Goal: Contribute content

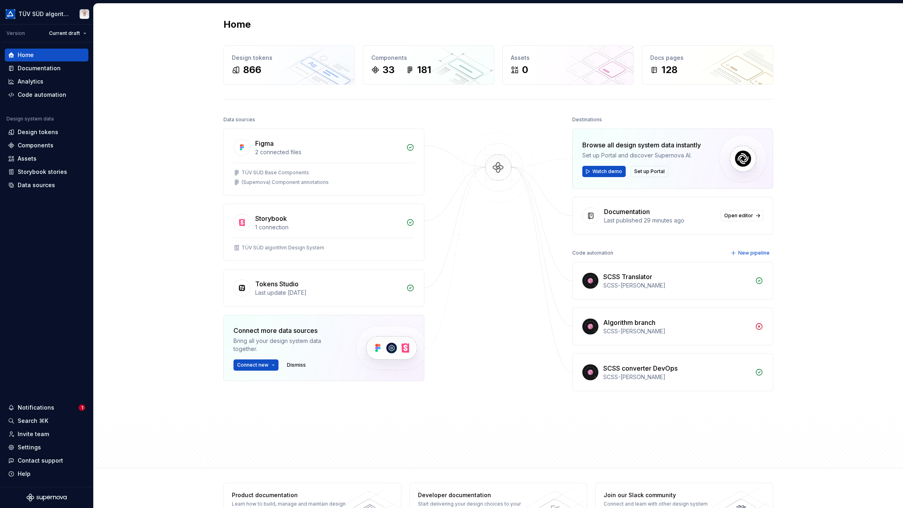
click at [33, 81] on div "Analytics" at bounding box center [31, 82] width 26 height 8
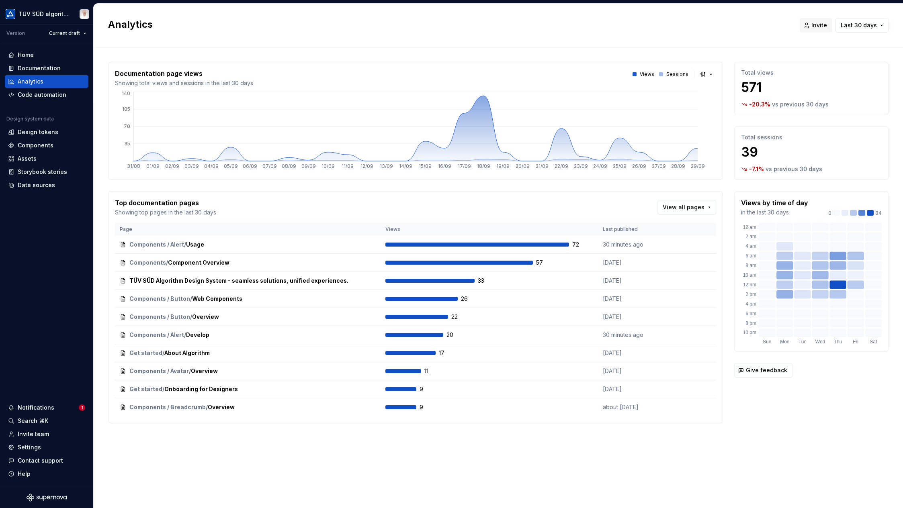
click at [705, 76] on button "button" at bounding box center [706, 74] width 18 height 11
click at [719, 104] on div "Bar chart" at bounding box center [724, 103] width 25 height 8
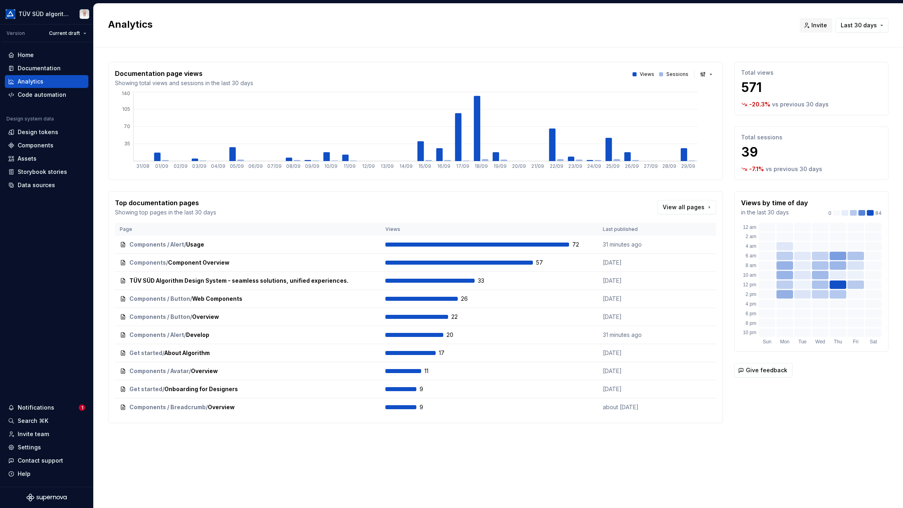
click at [31, 67] on div "Documentation" at bounding box center [39, 68] width 43 height 8
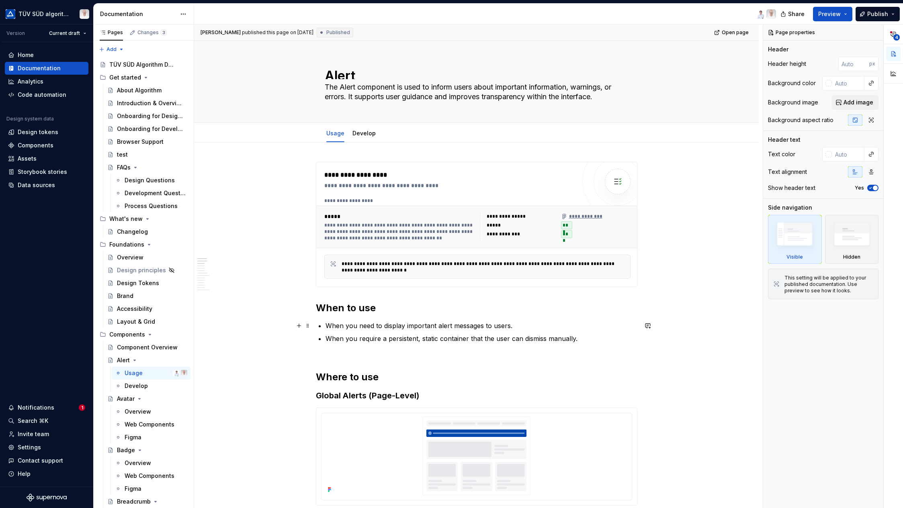
scroll to position [80, 0]
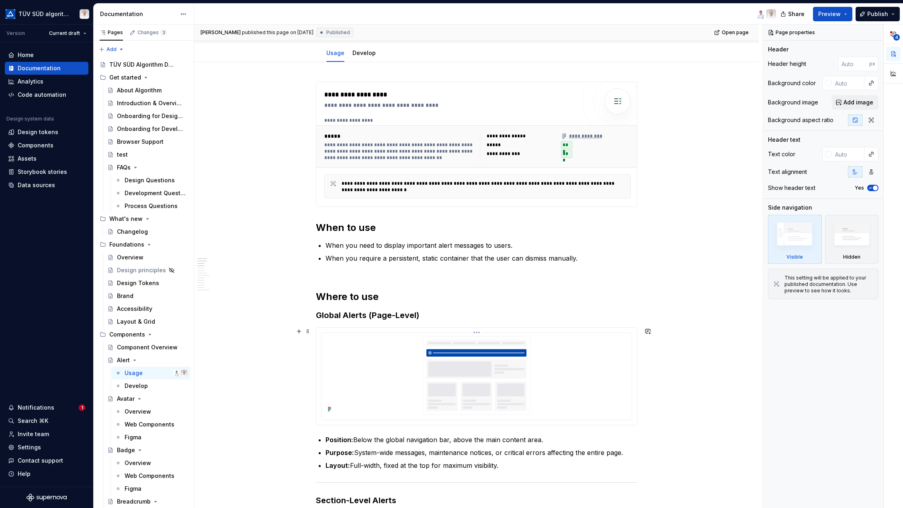
drag, startPoint x: 588, startPoint y: 362, endPoint x: 563, endPoint y: 337, distance: 35.2
click at [588, 362] on img at bounding box center [477, 375] width 304 height 79
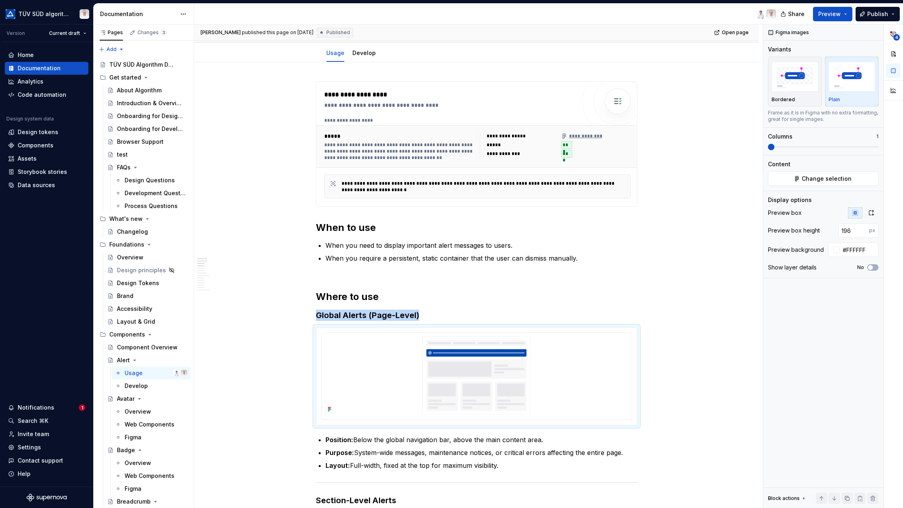
click at [740, 34] on span "Open page" at bounding box center [734, 32] width 27 height 6
click at [494, 108] on div "**********" at bounding box center [449, 105] width 251 height 8
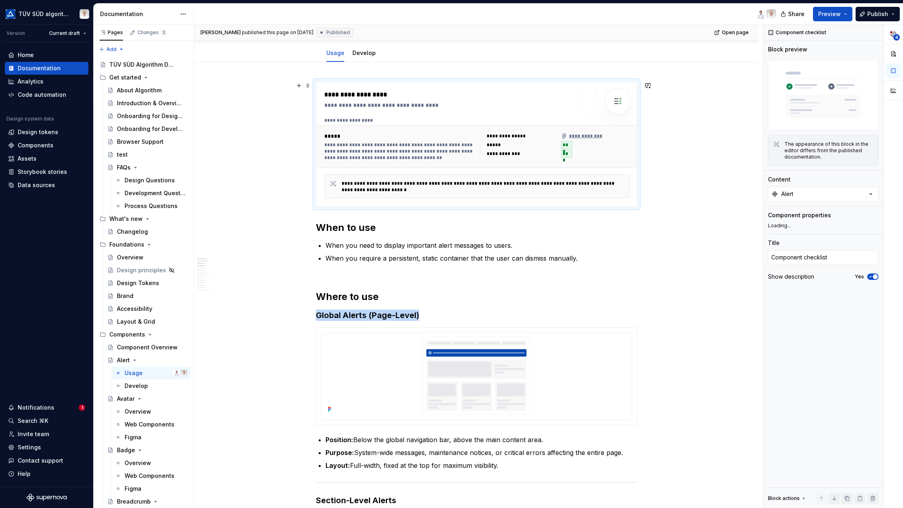
click at [381, 148] on div "**********" at bounding box center [399, 151] width 151 height 19
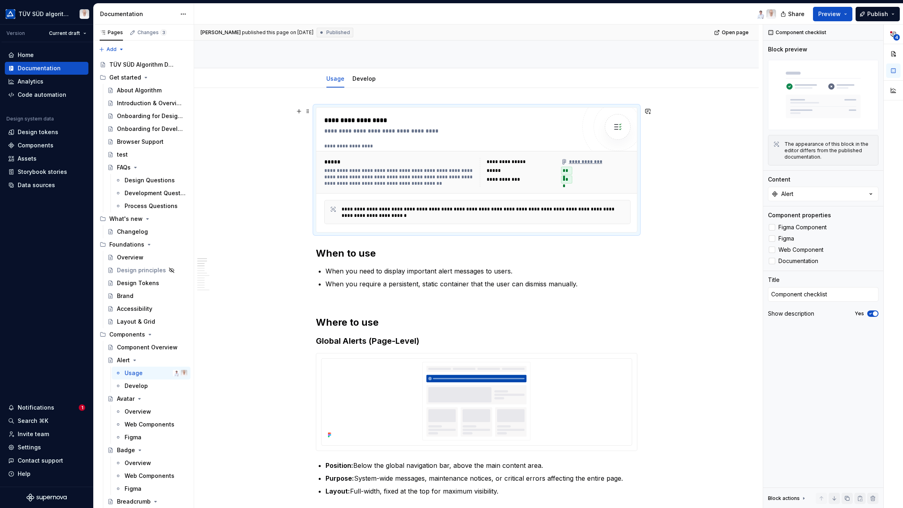
scroll to position [106, 0]
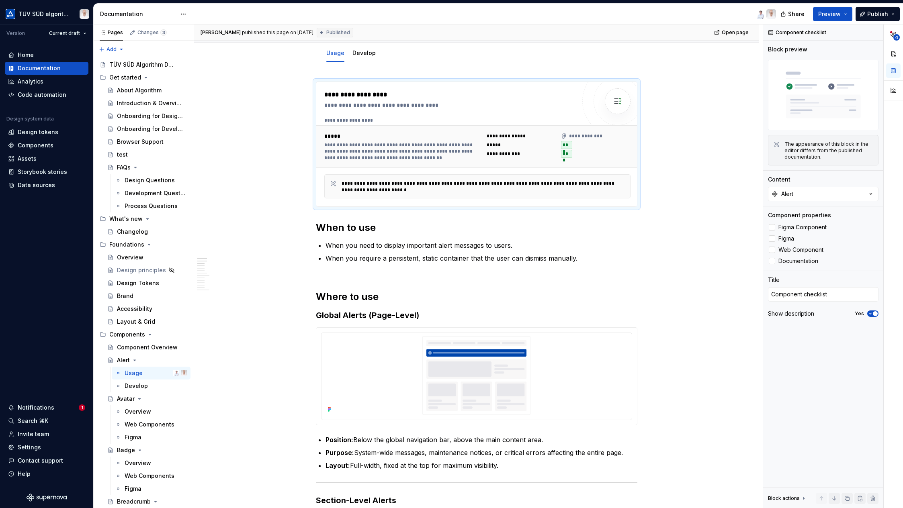
click at [771, 261] on div at bounding box center [771, 261] width 6 height 6
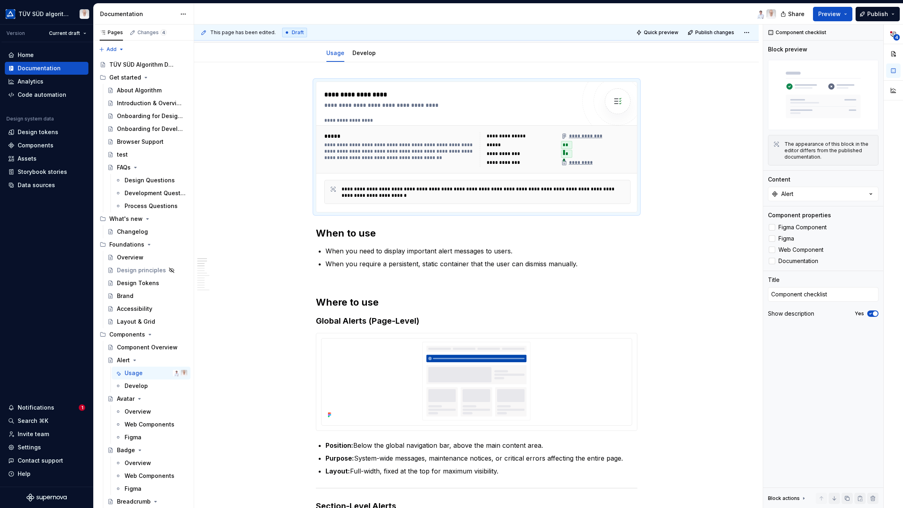
click at [658, 32] on span "Quick preview" at bounding box center [661, 32] width 35 height 6
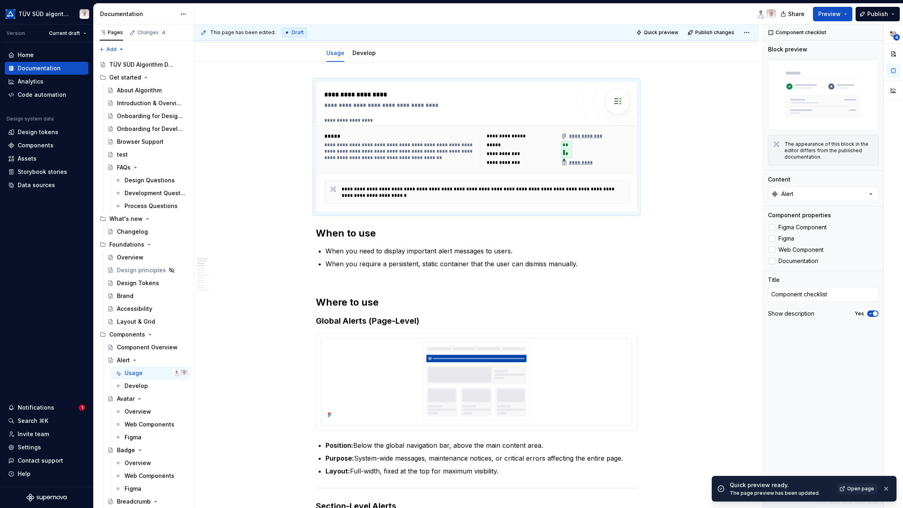
click at [861, 487] on span "Open page" at bounding box center [860, 489] width 27 height 6
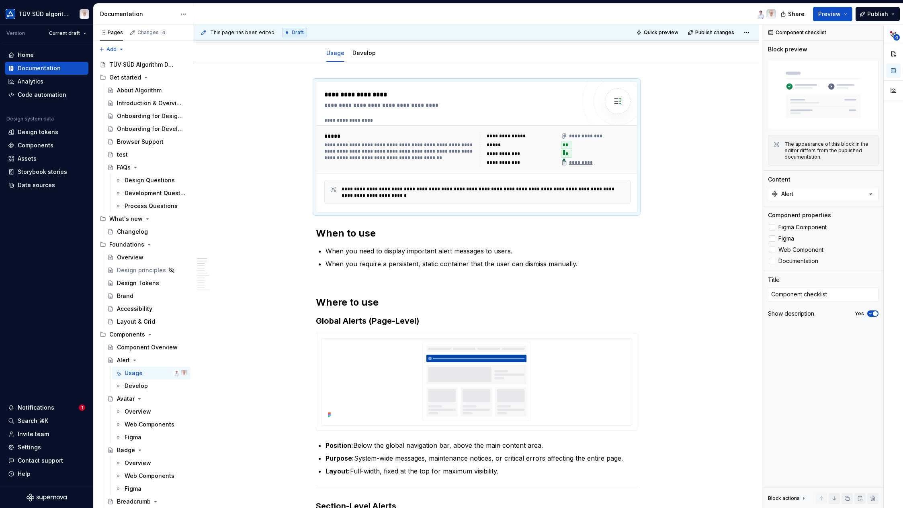
click at [501, 377] on img at bounding box center [477, 381] width 304 height 79
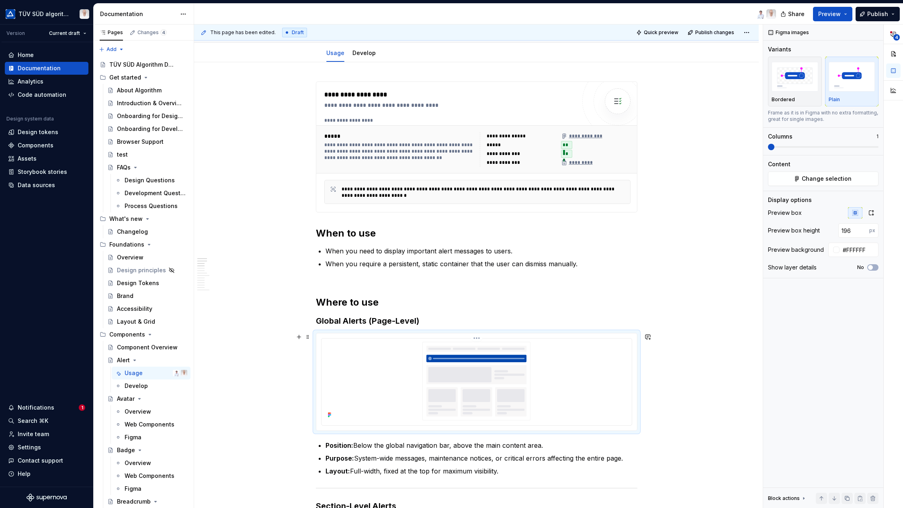
type textarea "*"
click at [829, 230] on button "button" at bounding box center [828, 230] width 11 height 11
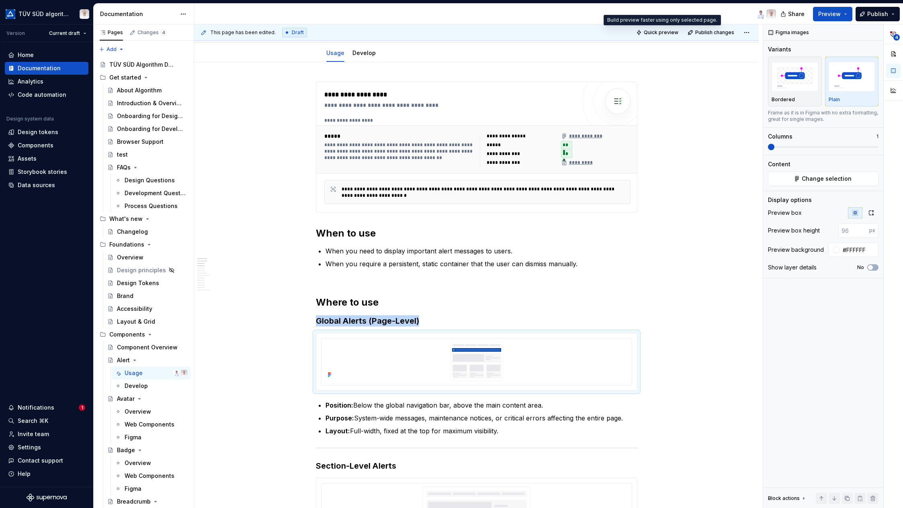
click at [659, 34] on span "Quick preview" at bounding box center [661, 32] width 35 height 6
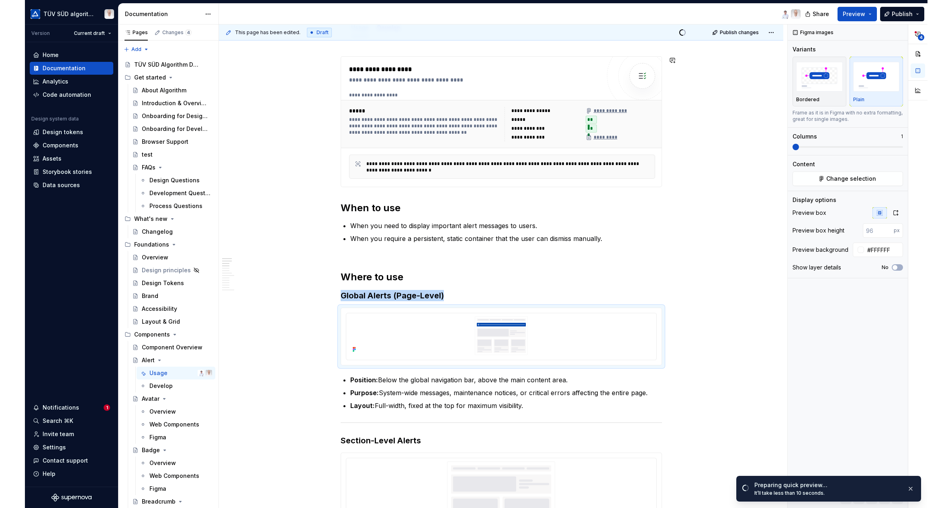
scroll to position [80, 0]
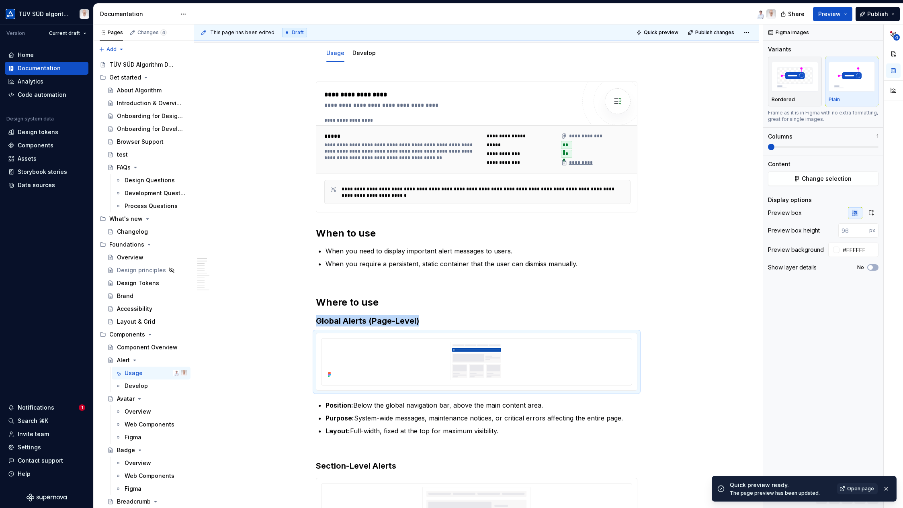
click at [854, 489] on span "Open page" at bounding box center [860, 489] width 27 height 6
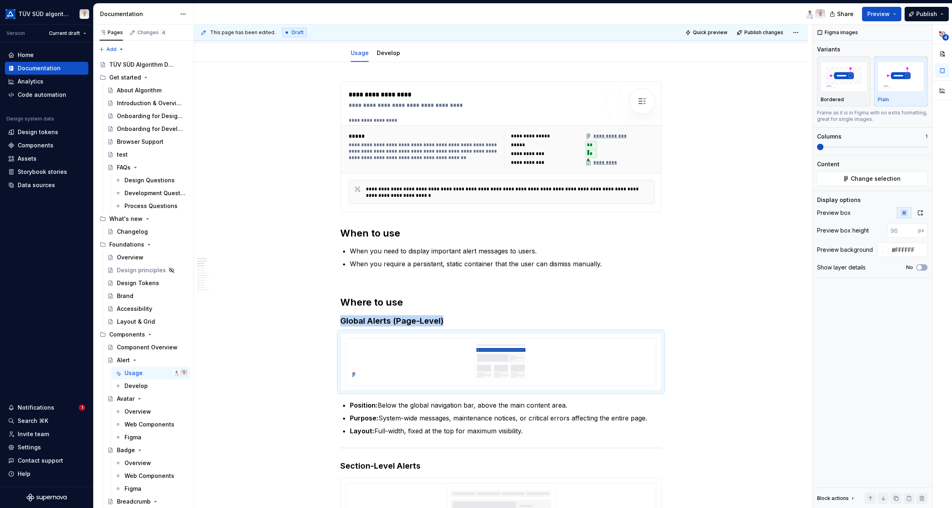
click at [902, 14] on span "Publish" at bounding box center [926, 14] width 21 height 8
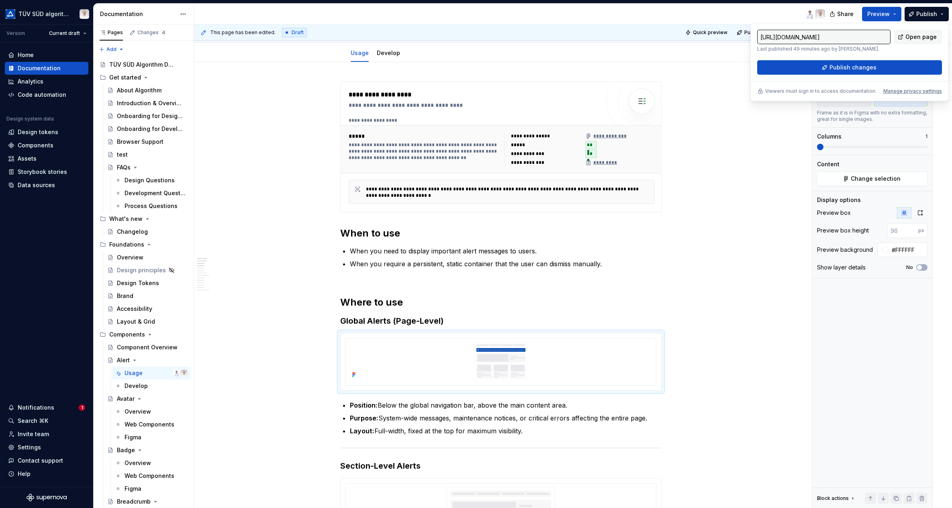
click at [866, 68] on span "Publish changes" at bounding box center [852, 67] width 47 height 8
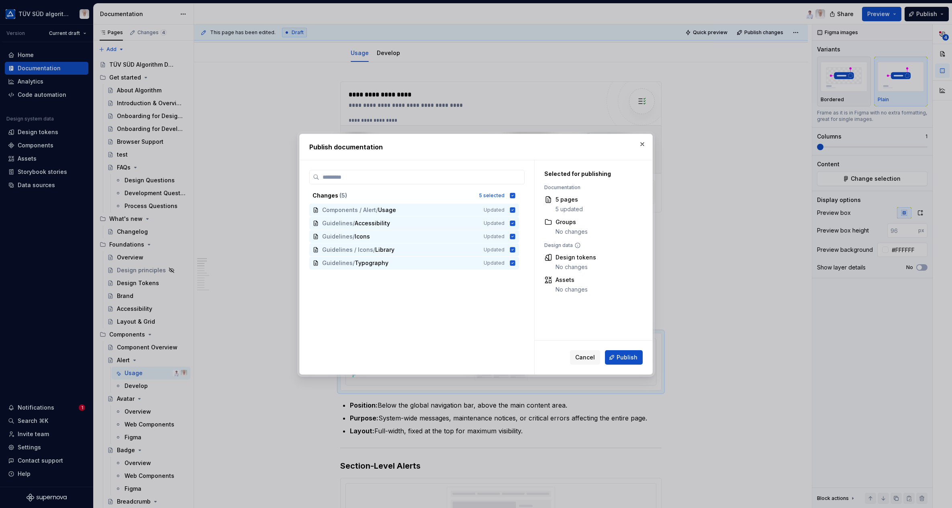
type textarea "*"
